Goal: Navigation & Orientation: Find specific page/section

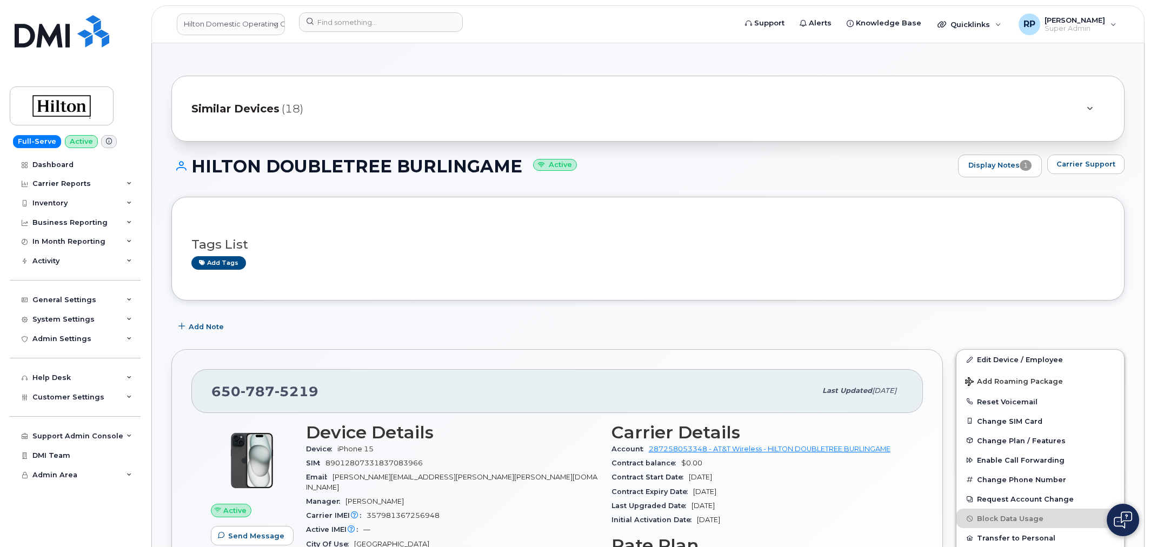
scroll to position [963, 0]
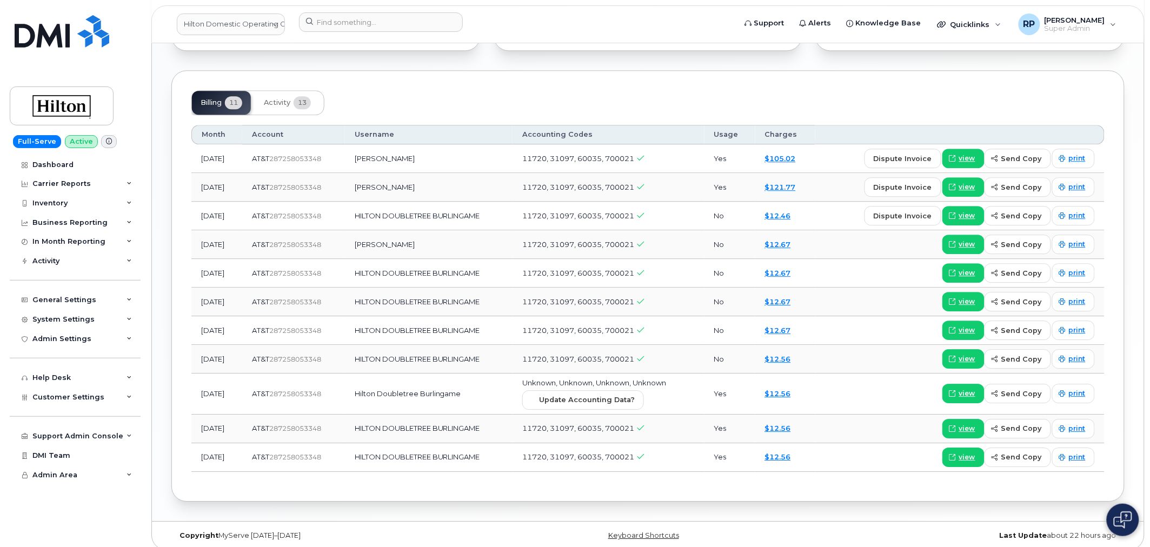
click at [238, 32] on link "Hilton Domestic Operating Company Inc" at bounding box center [231, 25] width 108 height 22
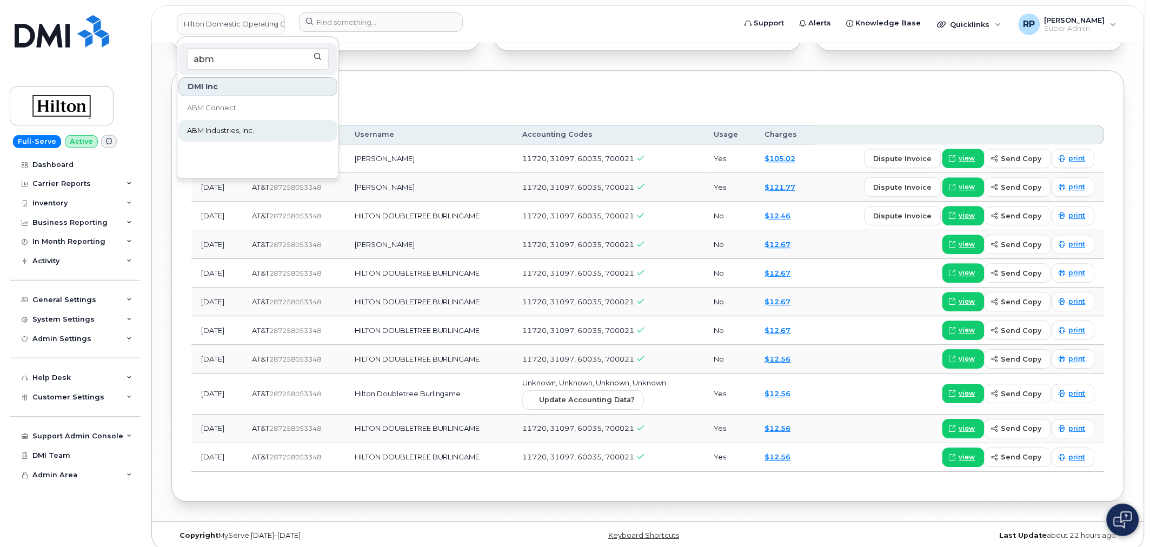
type input "abm"
click at [225, 128] on span "ABM Industries, Inc." at bounding box center [220, 130] width 67 height 11
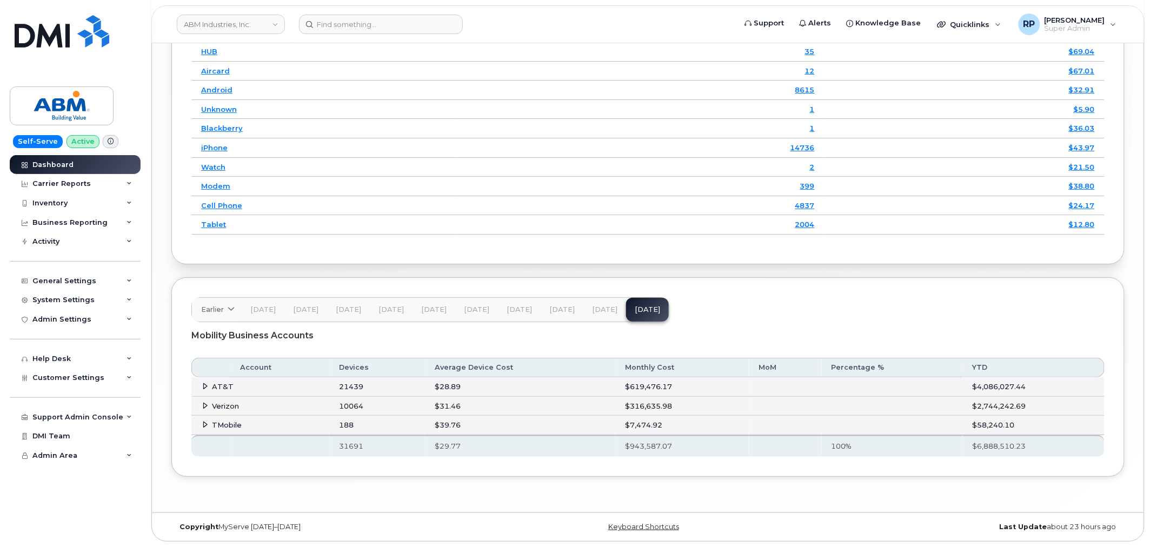
scroll to position [1394, 0]
click at [103, 280] on div "General Settings" at bounding box center [75, 280] width 131 height 19
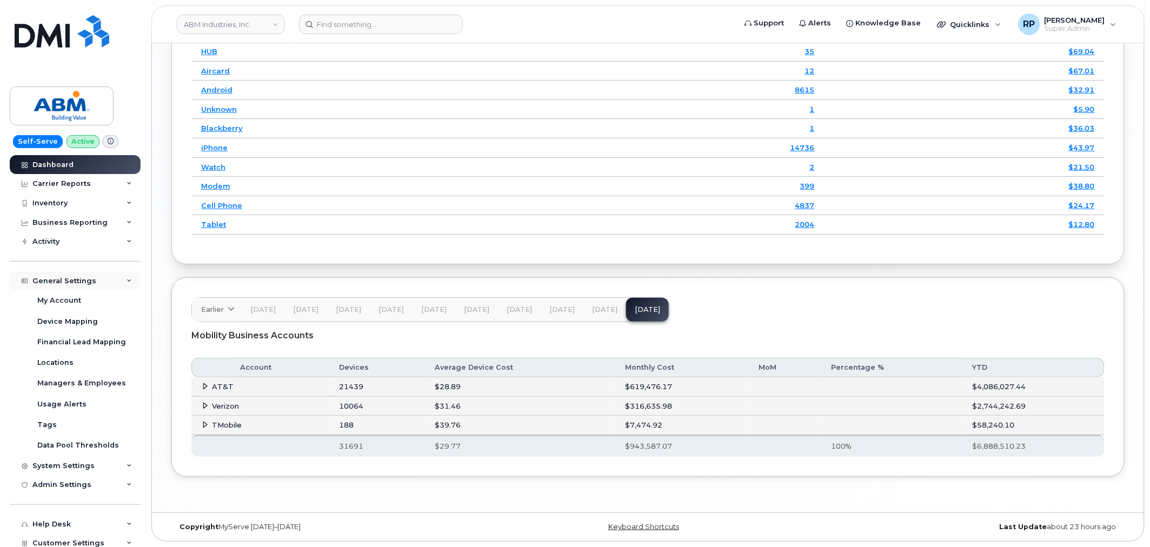
click at [103, 280] on div "General Settings" at bounding box center [75, 280] width 131 height 19
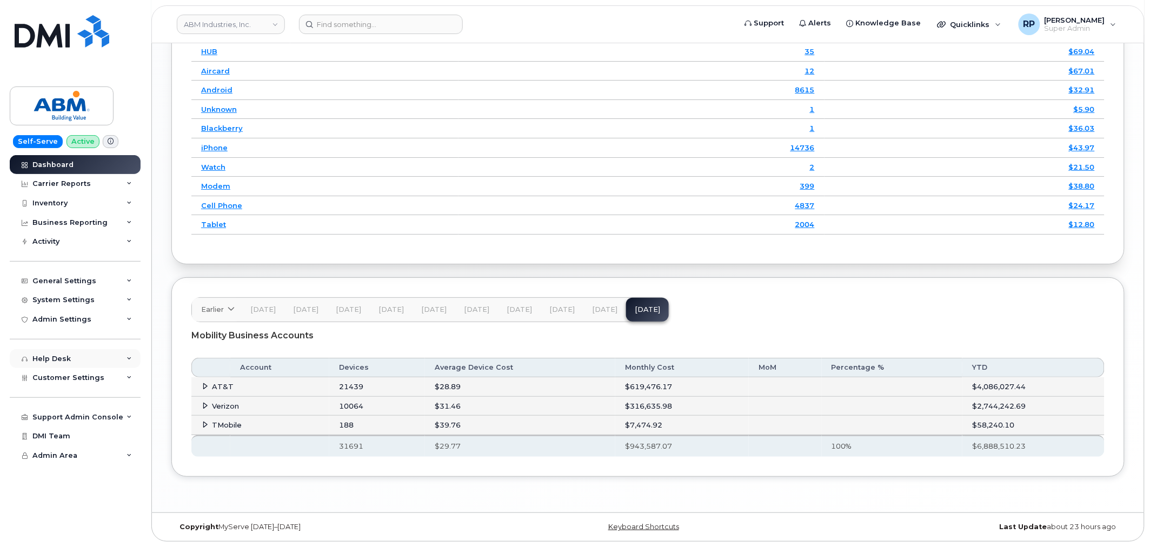
click at [103, 360] on div "Help Desk" at bounding box center [75, 358] width 131 height 19
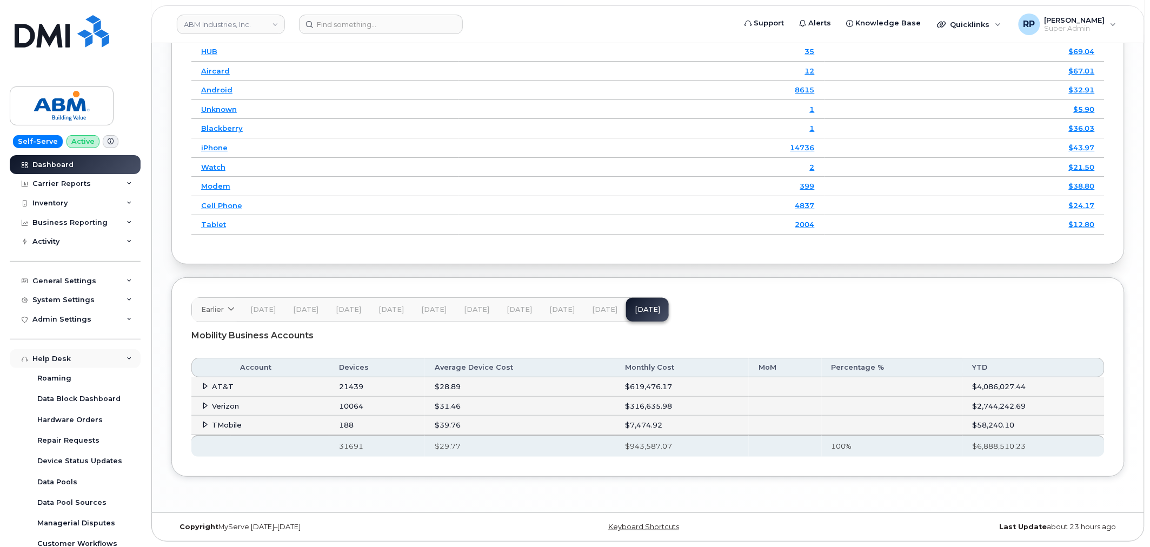
click at [103, 358] on div "Help Desk" at bounding box center [75, 358] width 131 height 19
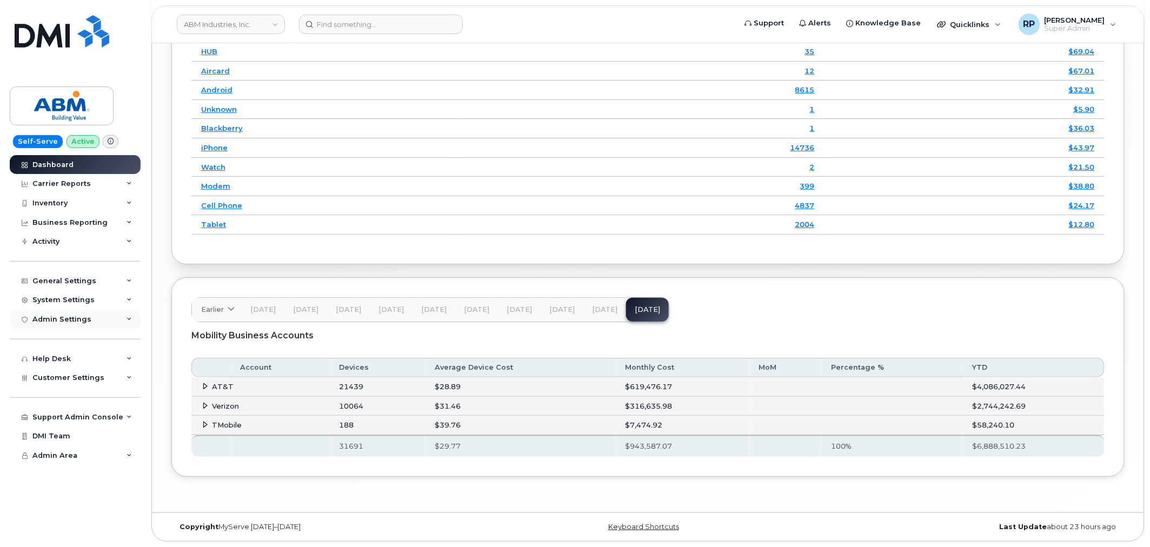
click at [107, 321] on div "Admin Settings" at bounding box center [75, 319] width 131 height 19
click at [102, 303] on div "System Settings" at bounding box center [75, 299] width 131 height 19
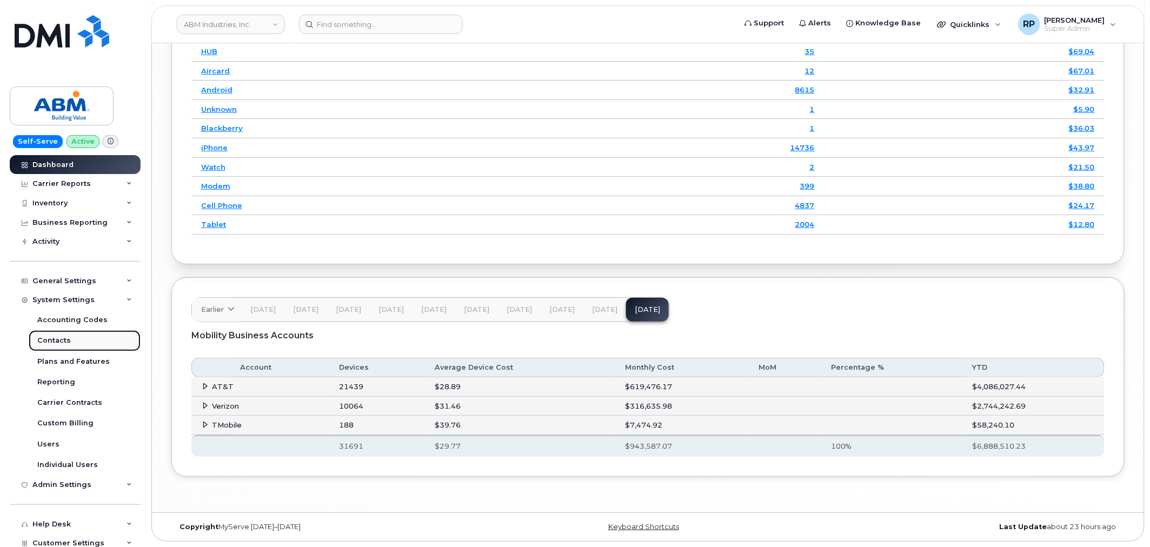
click at [60, 341] on div "Contacts" at bounding box center [54, 341] width 34 height 10
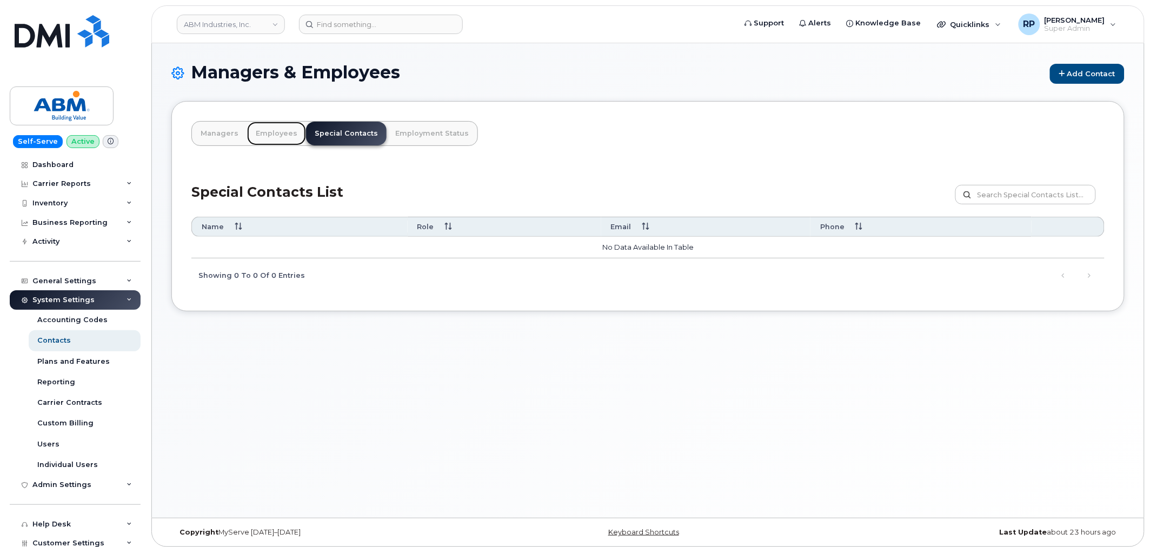
click at [263, 133] on link "Employees" at bounding box center [276, 134] width 59 height 24
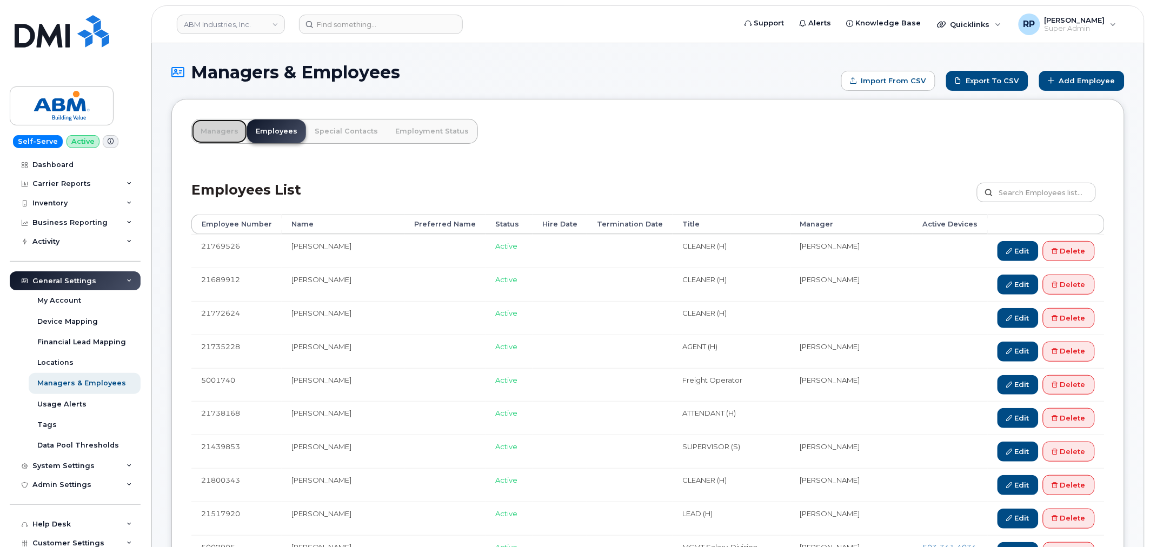
click at [223, 131] on link "Managers" at bounding box center [219, 131] width 55 height 24
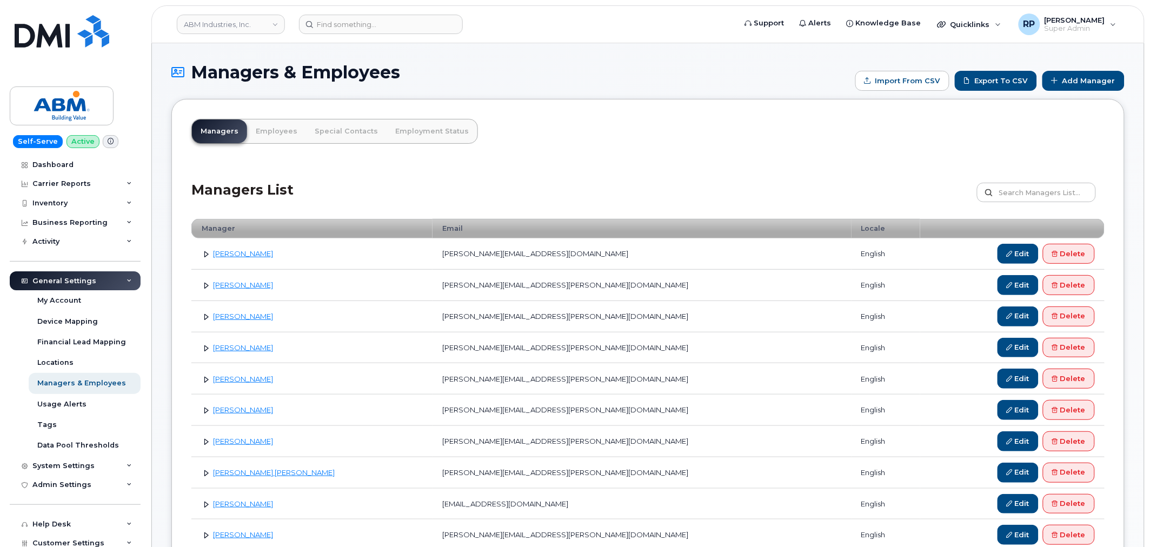
click at [673, 197] on div "Managers List Customize Filter Refresh Export" at bounding box center [647, 188] width 913 height 51
click at [723, 180] on div "Managers List Customize Filter Refresh Export" at bounding box center [647, 188] width 913 height 51
click at [614, 171] on div "Managers List Customize Filter Refresh Export" at bounding box center [647, 188] width 913 height 51
click at [589, 201] on div "Managers List Customize Filter Refresh Export" at bounding box center [647, 188] width 913 height 51
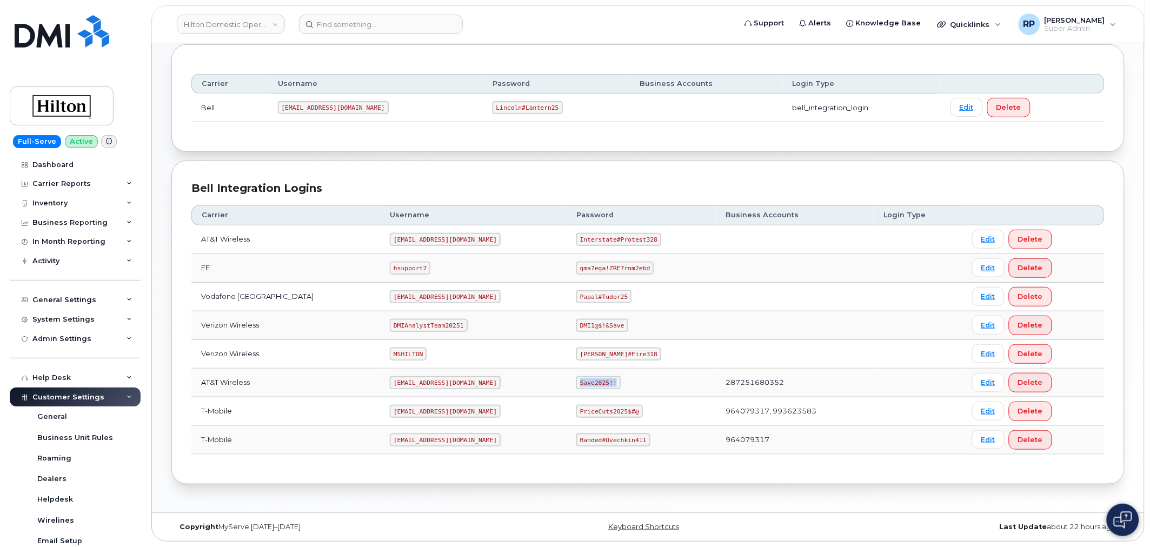
scroll to position [247, 0]
